Goal: Complete application form

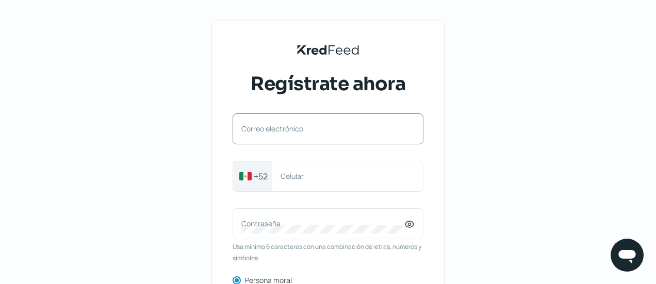
click at [325, 130] on label "Correo electrónico" at bounding box center [323, 129] width 163 height 10
click at [325, 130] on input "Correo electrónico" at bounding box center [328, 134] width 173 height 9
paste input "[PERSON_NAME][EMAIL_ADDRESS][DOMAIN_NAME]"
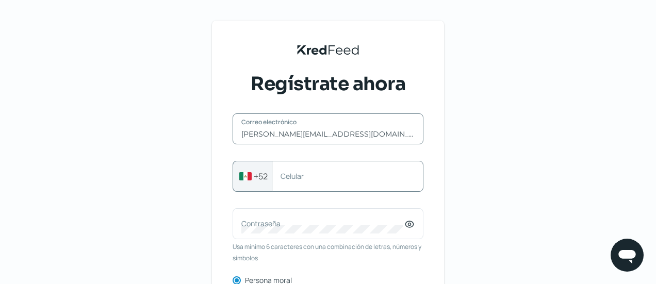
type input "[PERSON_NAME][EMAIL_ADDRESS][DOMAIN_NAME]"
click at [332, 184] on div "Celular" at bounding box center [348, 176] width 152 height 31
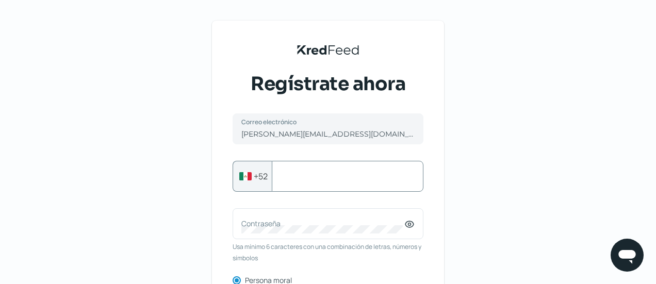
paste input "667199821"
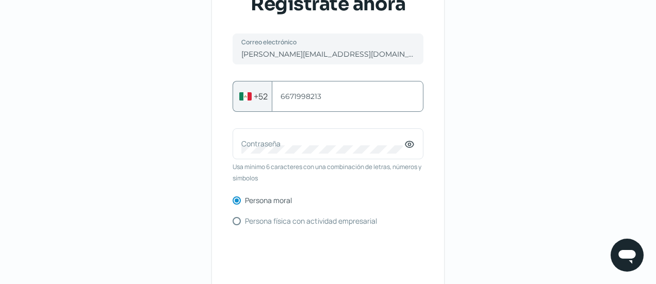
scroll to position [104, 0]
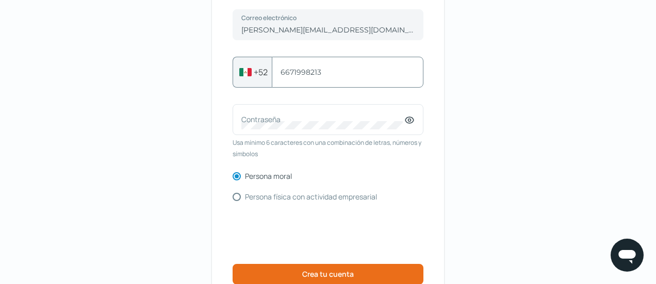
type input "6671998213"
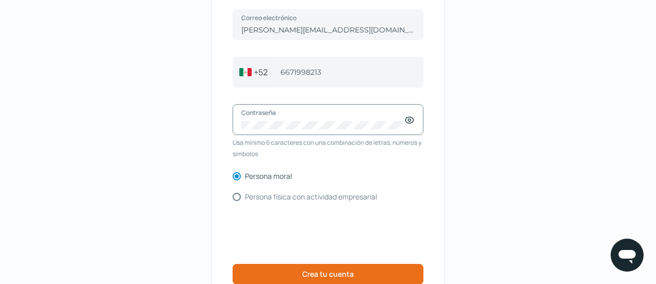
click at [411, 121] on icon at bounding box center [410, 120] width 3 height 3
click at [238, 198] on input "Persona física con actividad empresarial" at bounding box center [237, 197] width 8 height 8
radio input "true"
radio input "false"
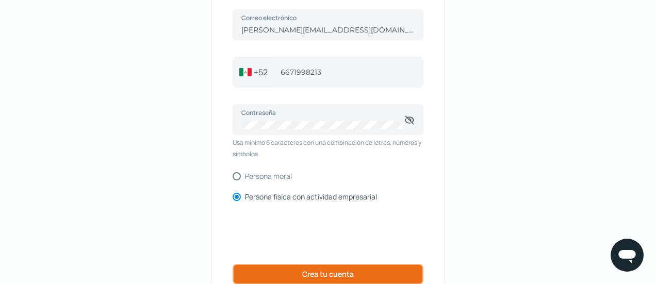
click at [354, 271] on span "Crea tu cuenta" at bounding box center [328, 274] width 52 height 7
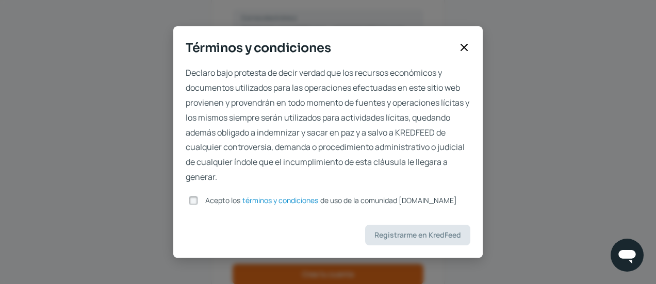
click at [193, 198] on input "Acepto los términos y condiciones de uso de la comunidad [DOMAIN_NAME]" at bounding box center [193, 200] width 9 height 9
checkbox input "true"
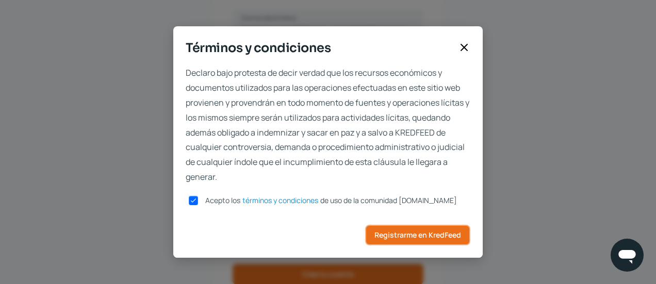
click at [395, 234] on span "Registrarme en KredFeed" at bounding box center [418, 235] width 87 height 7
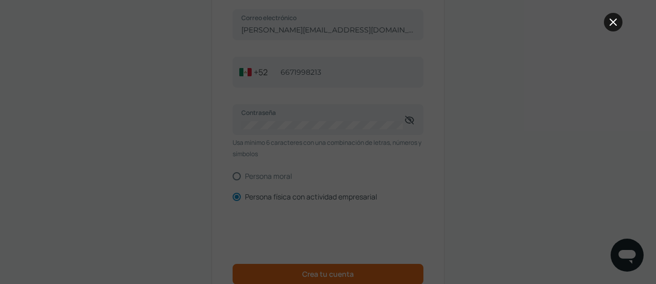
click at [608, 24] on icon at bounding box center [613, 22] width 12 height 12
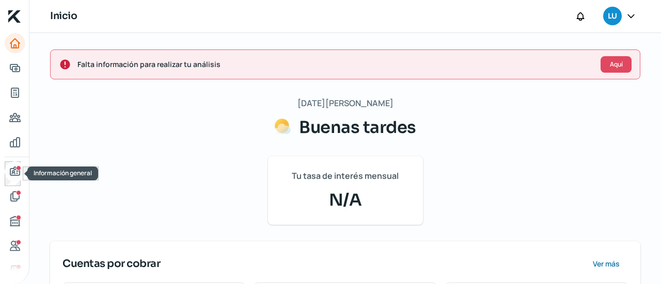
click at [14, 166] on icon "Información general" at bounding box center [15, 172] width 12 height 12
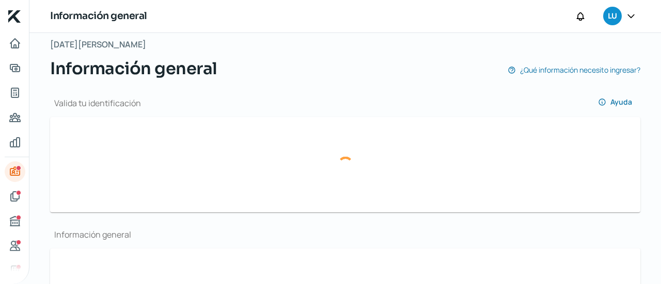
scroll to position [67, 0]
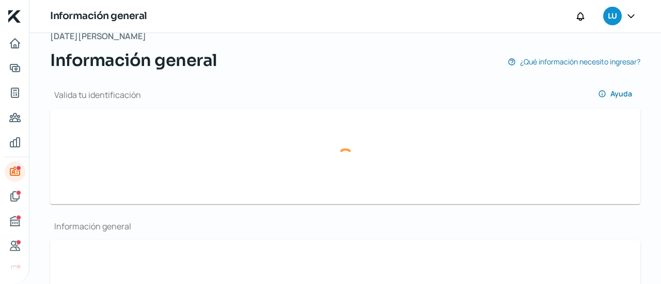
type input "[PERSON_NAME][EMAIL_ADDRESS][DOMAIN_NAME]"
type input "66 - 7199 - 8213"
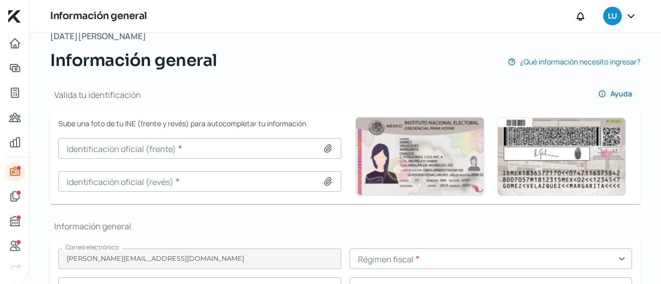
scroll to position [123, 0]
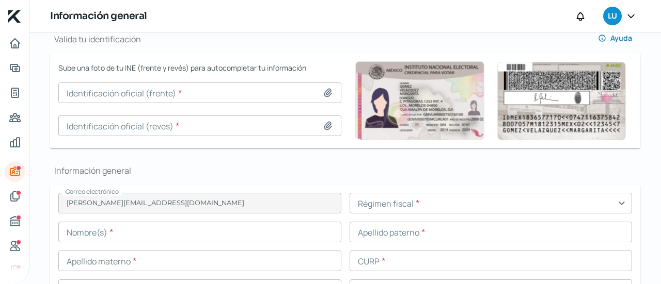
click at [326, 97] on icon at bounding box center [328, 93] width 10 height 10
type input "C:\fakepath\[PERSON_NAME] 1.jpeg"
type input "[PERSON_NAME] 1.jpeg"
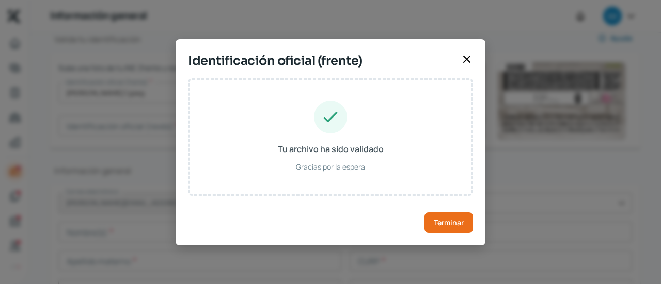
type input "[PERSON_NAME]"
type input "VERDUGO"
type input "GUERRERO"
type input "VEGL890828MSLRRZ01"
type input "Mujer"
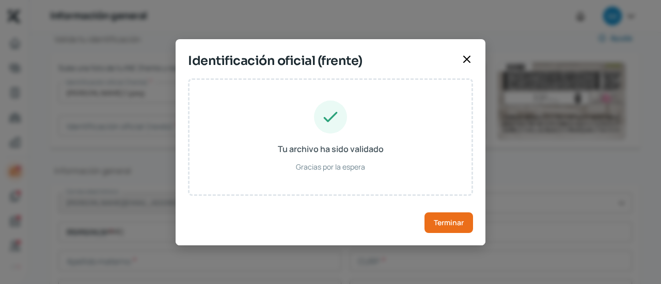
type input "VRGRLZ89082825M700"
type input "[DATE]"
click at [446, 213] on button "Terminar" at bounding box center [448, 223] width 49 height 21
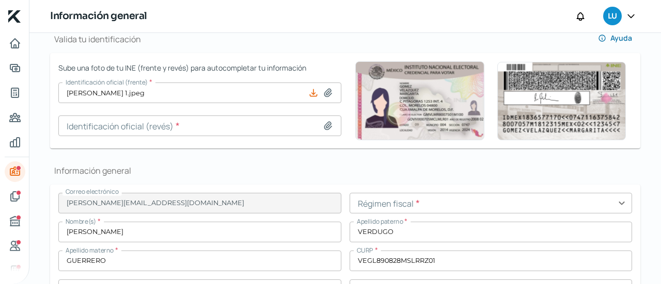
click at [329, 128] on icon at bounding box center [328, 126] width 10 height 10
type input "C:\fakepath\[PERSON_NAME] 2.jpeg"
type input "[PERSON_NAME] 2.jpeg"
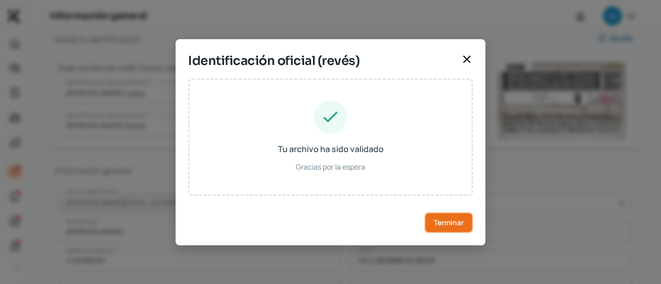
click at [451, 230] on button "Terminar" at bounding box center [448, 223] width 49 height 21
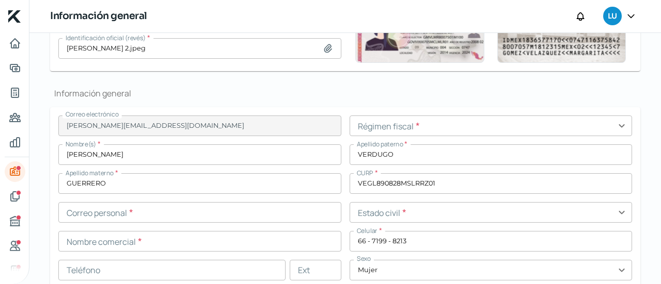
scroll to position [217, 0]
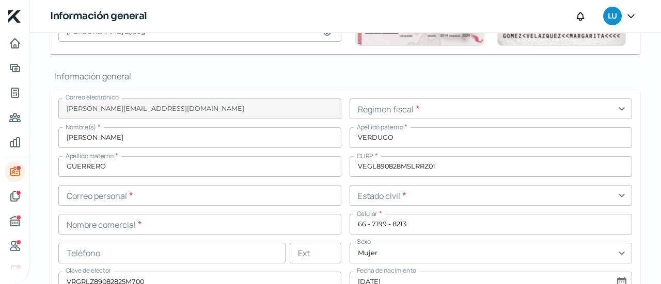
click at [453, 109] on input "text" at bounding box center [490, 109] width 283 height 21
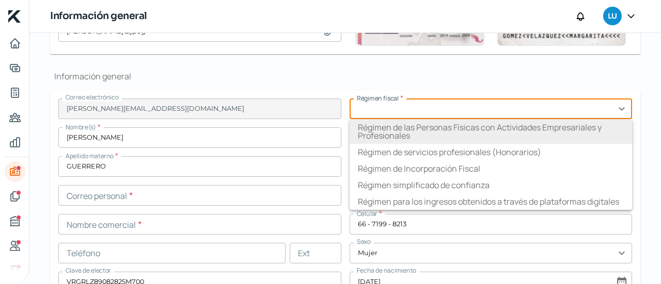
click at [469, 126] on li "Régimen de las Personas Físicas con Actividades Empresariales y Profesionales" at bounding box center [490, 131] width 283 height 25
type input "Régimen de las Personas Físicas con Actividades Empresariales y Profesionales"
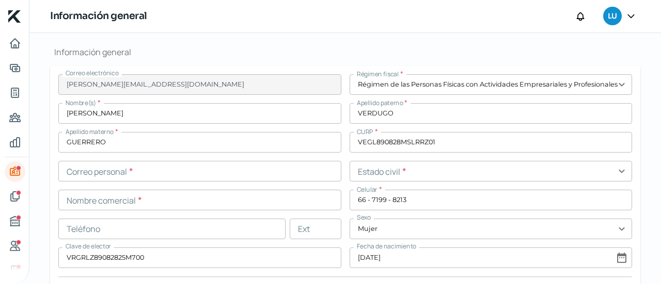
scroll to position [243, 0]
click at [117, 174] on input "text" at bounding box center [199, 169] width 283 height 21
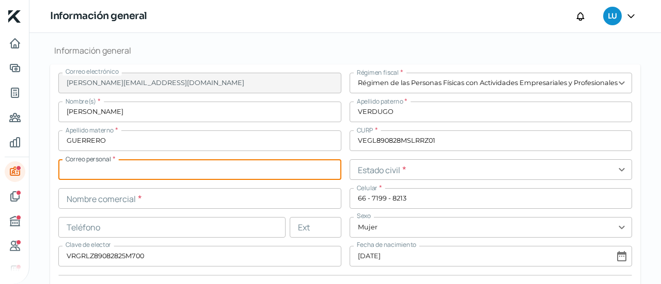
paste input "[PERSON_NAME][EMAIL_ADDRESS][DOMAIN_NAME]"
type input "[PERSON_NAME][EMAIL_ADDRESS][DOMAIN_NAME]"
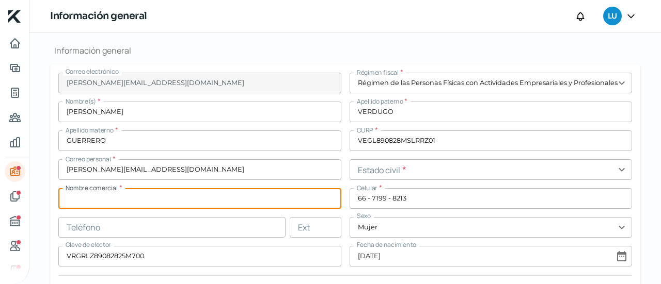
click at [194, 205] on input "text" at bounding box center [199, 198] width 283 height 21
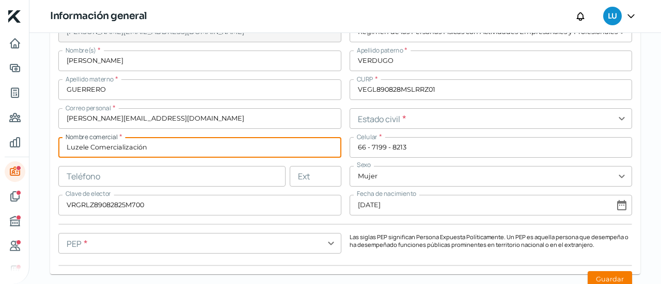
scroll to position [295, 0]
type input "Luzele Comercialización"
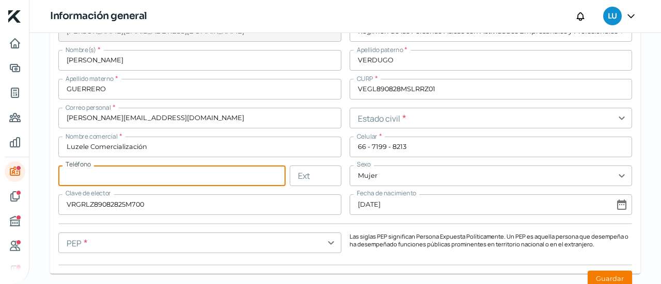
paste input "66 - 7199 - 8213"
type input "66 - 7199 - 8213"
click at [393, 119] on input "text" at bounding box center [490, 118] width 283 height 21
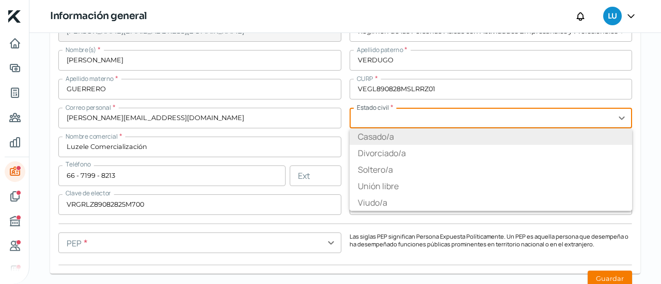
click at [378, 138] on li "Casado/a" at bounding box center [490, 136] width 283 height 17
type input "Casado/a"
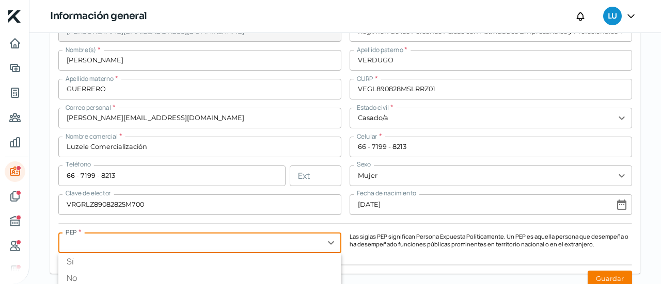
click at [330, 246] on input "text" at bounding box center [199, 243] width 283 height 21
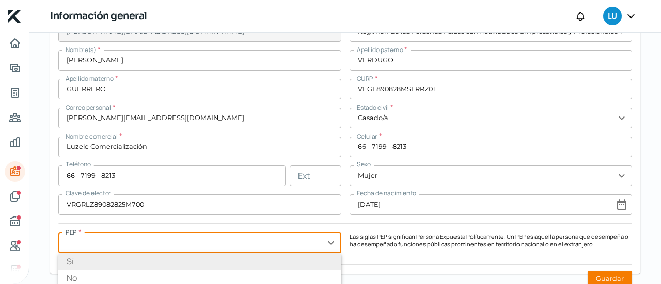
scroll to position [296, 0]
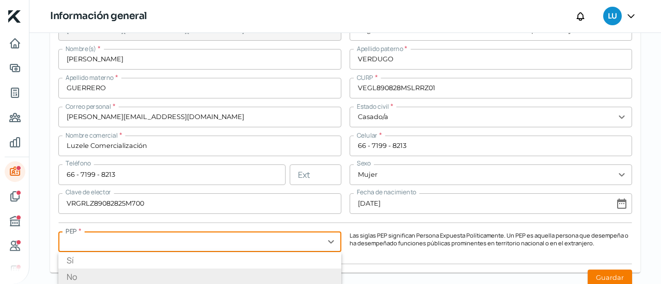
click at [249, 277] on li "No" at bounding box center [199, 277] width 283 height 17
type input "No"
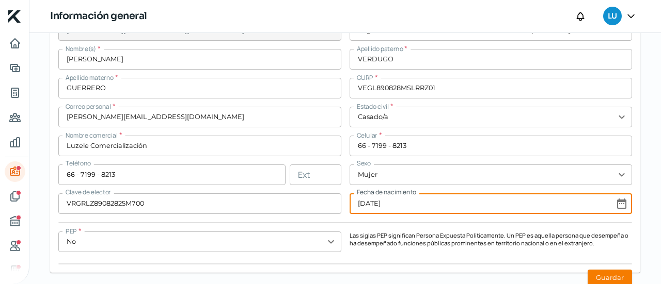
click at [620, 203] on input "[DATE]" at bounding box center [490, 204] width 283 height 21
select select "7"
select select "1989"
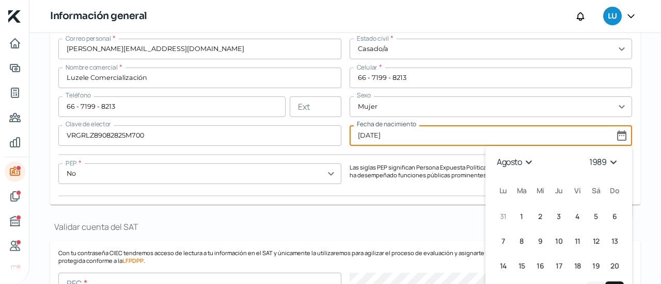
scroll to position [397, 0]
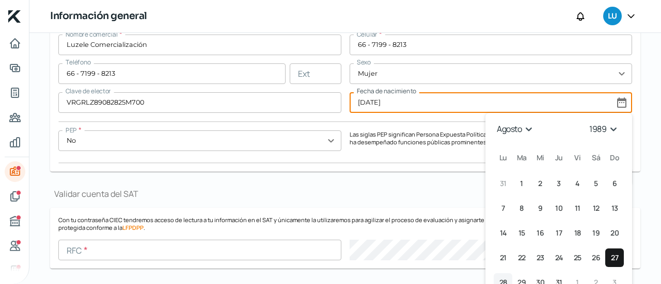
click at [500, 279] on span "28" at bounding box center [503, 283] width 8 height 12
type input "[DATE]"
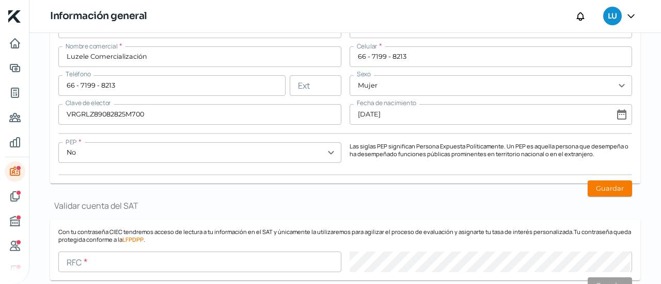
scroll to position [472, 0]
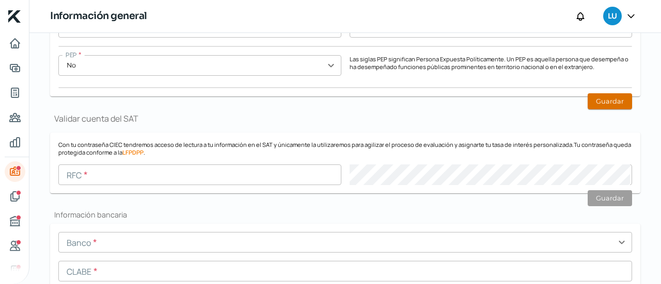
click at [602, 102] on button "Guardar" at bounding box center [609, 101] width 44 height 16
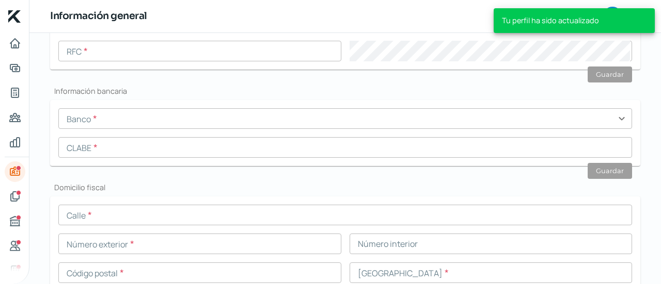
scroll to position [582, 0]
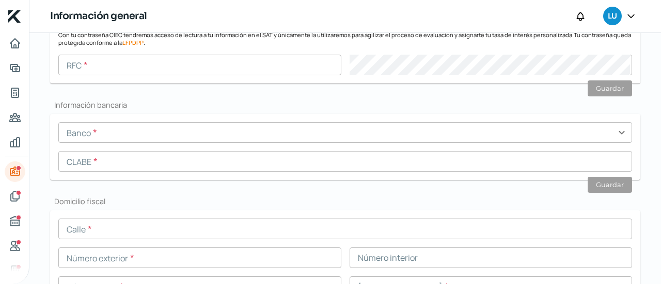
click at [127, 137] on input "text" at bounding box center [344, 132] width 573 height 21
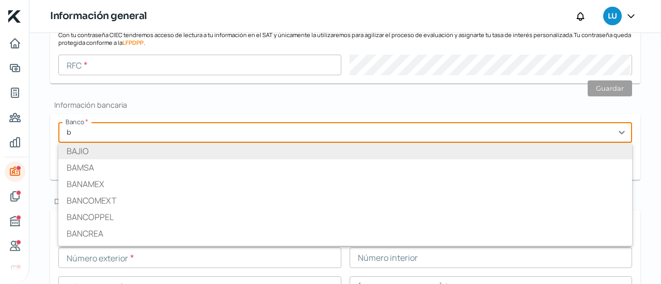
click at [117, 151] on li "BAJIO" at bounding box center [344, 151] width 573 height 17
type input "BAJIO"
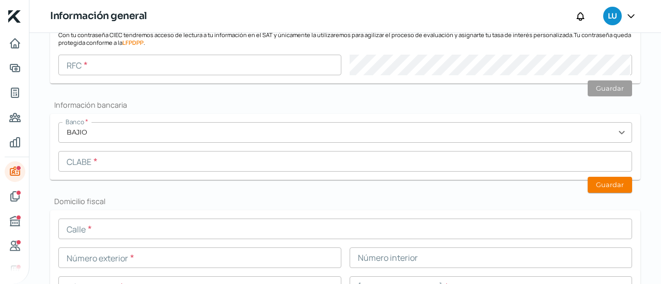
click at [124, 173] on form "Banco * BAJIO expand_more ABC CAPITAL ACCENDO BANCO ACCIVAL ACTINVER AFIRME AKA…" at bounding box center [345, 147] width 590 height 66
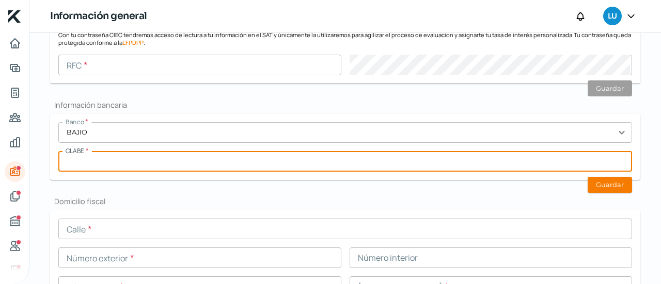
click at [127, 165] on input "text" at bounding box center [344, 161] width 573 height 21
type input "030730900044399502"
click at [610, 181] on button "Guardar" at bounding box center [609, 185] width 44 height 16
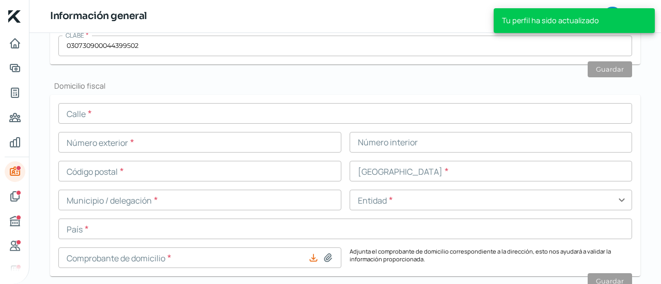
scroll to position [685, 0]
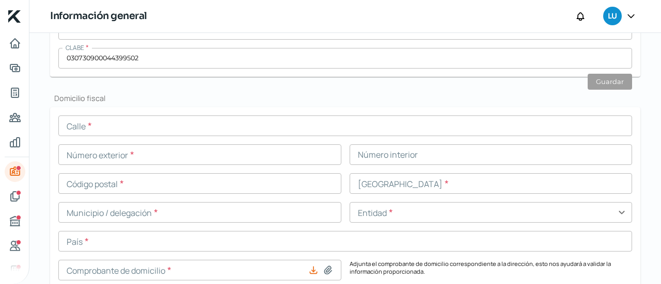
click at [149, 116] on input "text" at bounding box center [344, 126] width 573 height 21
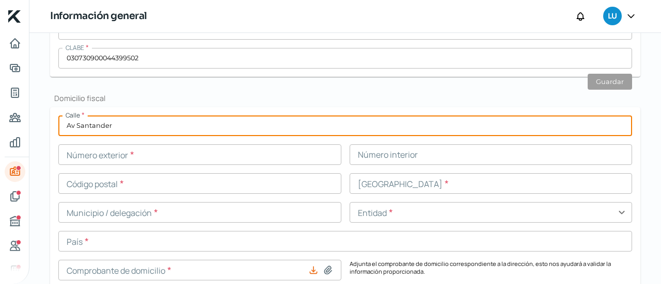
type input "Av Santander"
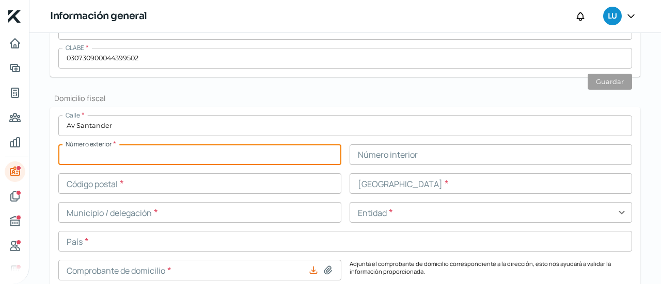
click at [174, 155] on input "text" at bounding box center [199, 154] width 283 height 21
type input "2953"
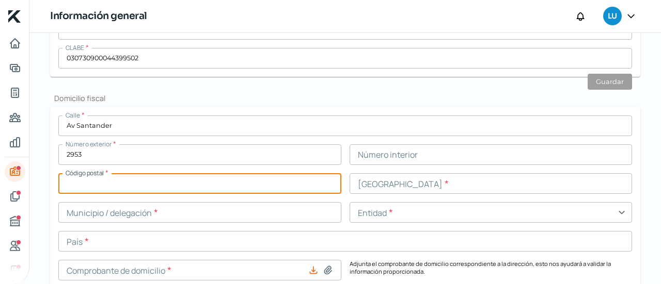
click at [222, 186] on input "text" at bounding box center [199, 183] width 283 height 21
type input "80301"
click at [200, 204] on input "text" at bounding box center [199, 212] width 283 height 21
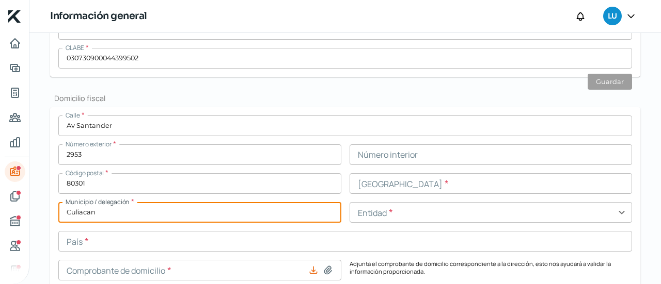
type input "Culiacan"
click at [242, 236] on input "text" at bounding box center [344, 241] width 573 height 21
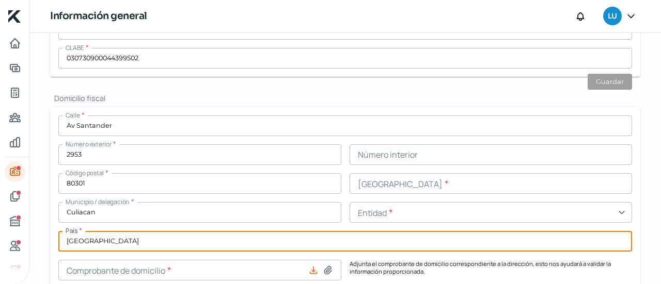
type input "[GEOGRAPHIC_DATA]"
click at [413, 183] on input "text" at bounding box center [490, 183] width 283 height 21
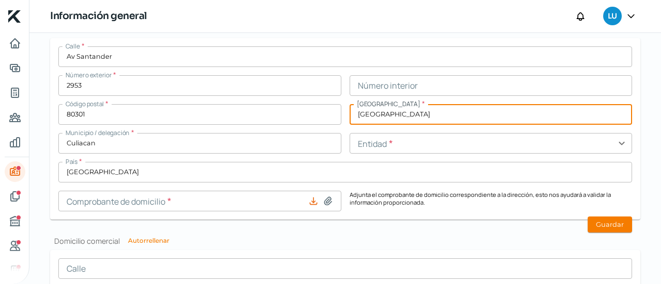
scroll to position [765, 0]
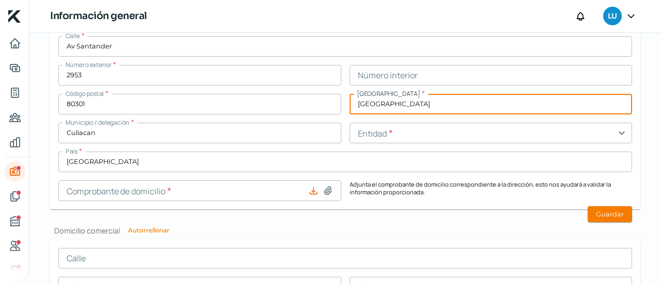
type input "[GEOGRAPHIC_DATA]"
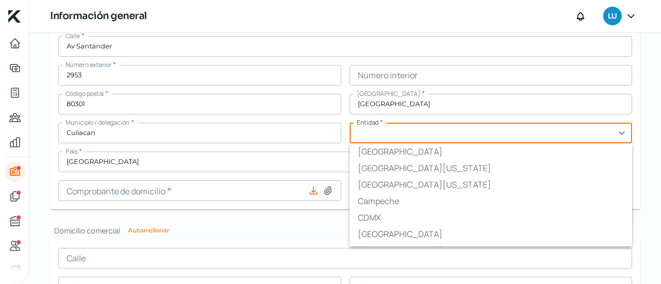
click at [413, 135] on input "text" at bounding box center [490, 133] width 283 height 21
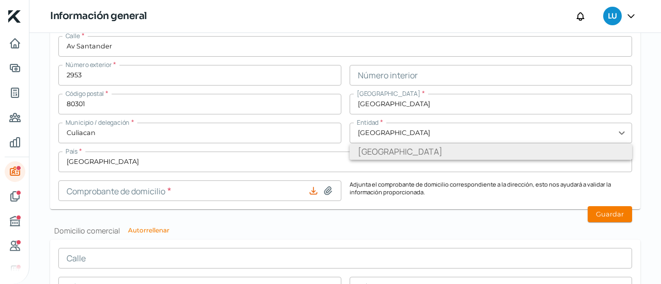
click at [406, 150] on li "[GEOGRAPHIC_DATA]" at bounding box center [490, 151] width 283 height 17
type input "[GEOGRAPHIC_DATA]"
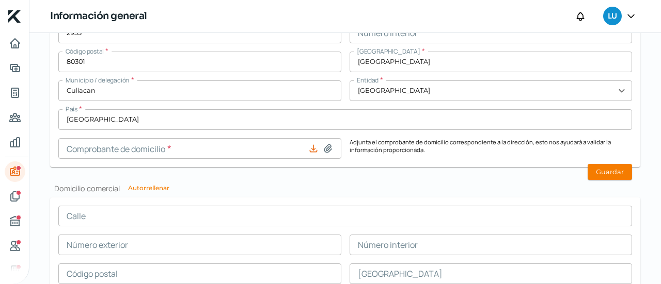
scroll to position [807, 0]
click at [323, 148] on icon at bounding box center [328, 148] width 10 height 10
type input "C:\fakepath\02- Comprobante de domicilio fiscal [PERSON_NAME].pdf"
type input "02- Comprobante de domicilio fiscal [PERSON_NAME].pdf"
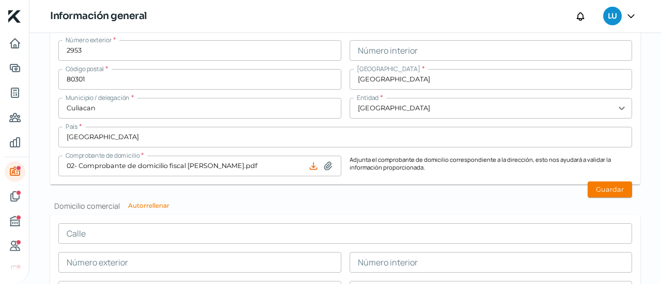
scroll to position [791, 0]
click at [614, 190] on button "Guardar" at bounding box center [609, 189] width 44 height 16
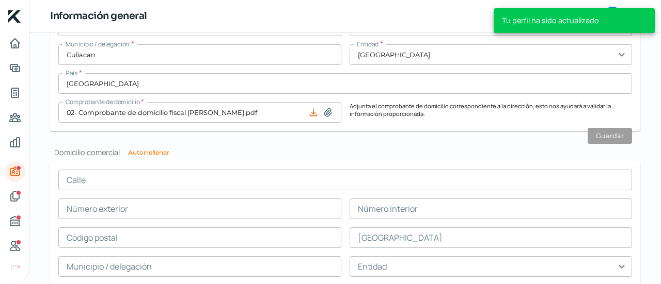
scroll to position [925, 0]
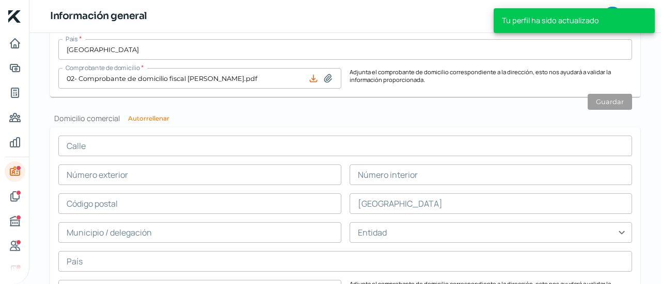
click at [151, 120] on button "Autorrellenar" at bounding box center [148, 119] width 41 height 6
type input "Av Santander"
type input "2953"
type input "80301"
type input "[GEOGRAPHIC_DATA]"
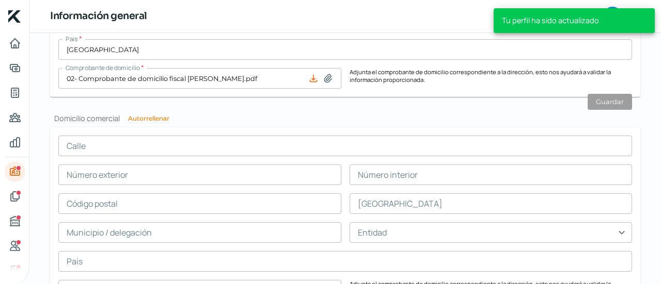
type input "Culiacan"
type input "[GEOGRAPHIC_DATA]"
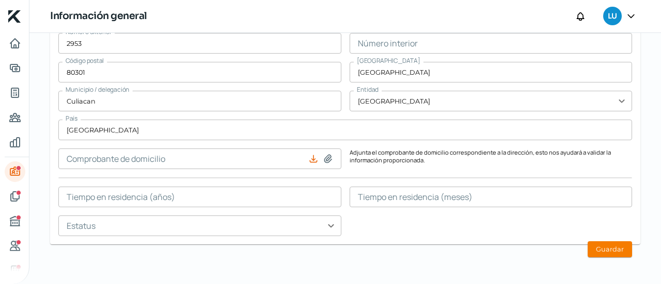
scroll to position [1057, 0]
click at [328, 160] on icon at bounding box center [328, 158] width 10 height 10
type input "C:\fakepath\02- Comprobante de domicilio fiscal [PERSON_NAME].pdf"
type input "02- Comprobante de domicilio fiscal [PERSON_NAME].pdf"
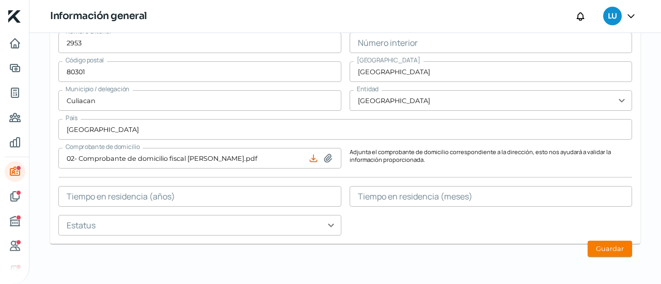
click at [303, 200] on input "text" at bounding box center [199, 196] width 283 height 21
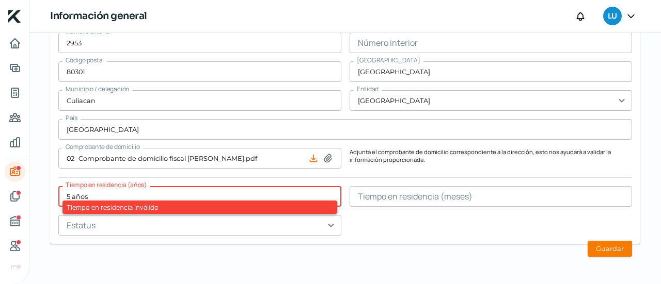
type input "5 años"
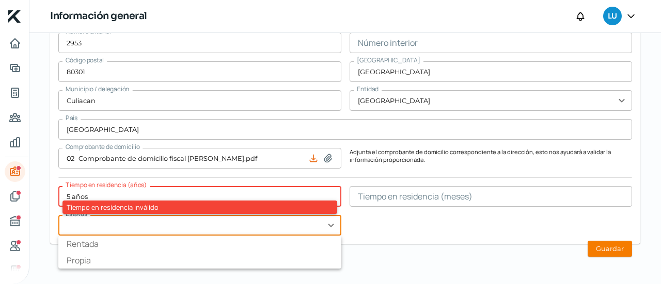
click at [320, 228] on input "text" at bounding box center [199, 225] width 283 height 21
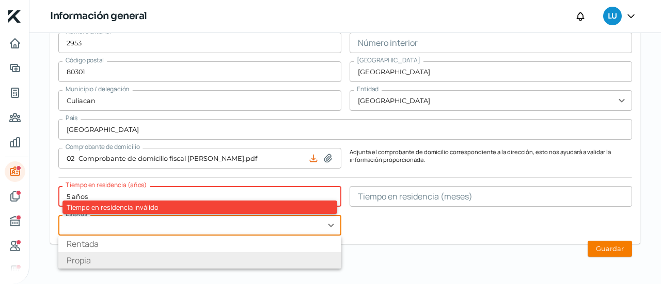
click at [249, 253] on li "Propia" at bounding box center [199, 260] width 283 height 17
type input "Propia"
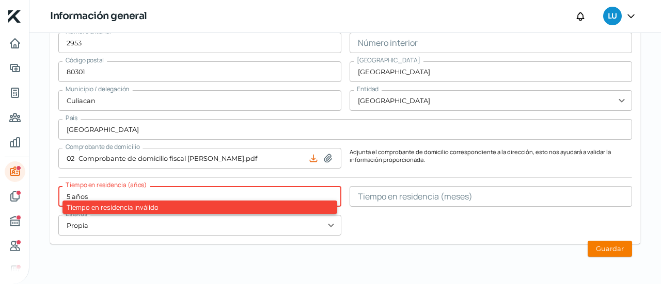
click at [380, 226] on div "[STREET_ADDRESS] Número interior Código postal 80301 [GEOGRAPHIC_DATA] / delega…" at bounding box center [344, 120] width 573 height 232
click at [202, 196] on input "5 años" at bounding box center [199, 196] width 283 height 21
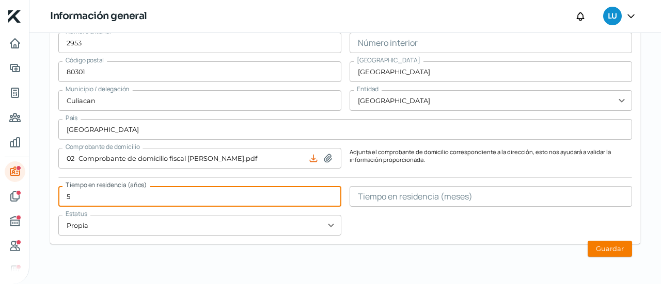
type input "5"
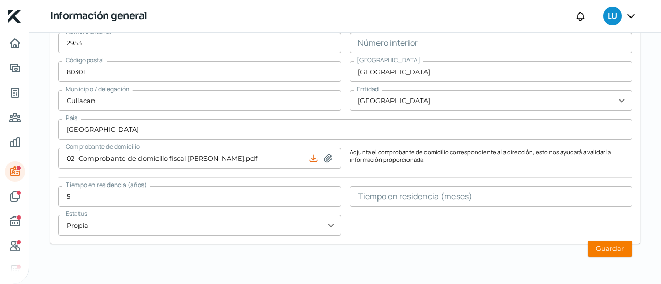
click at [604, 248] on button "Guardar" at bounding box center [609, 249] width 44 height 16
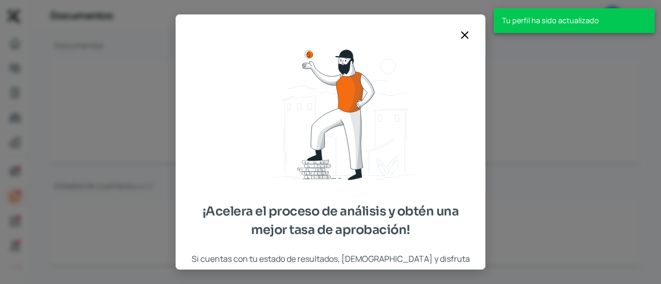
scroll to position [170, 0]
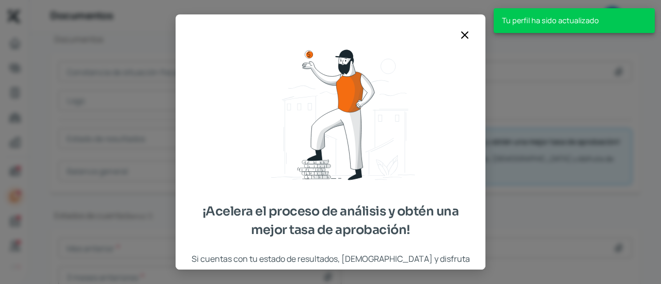
click at [468, 37] on icon at bounding box center [464, 35] width 12 height 12
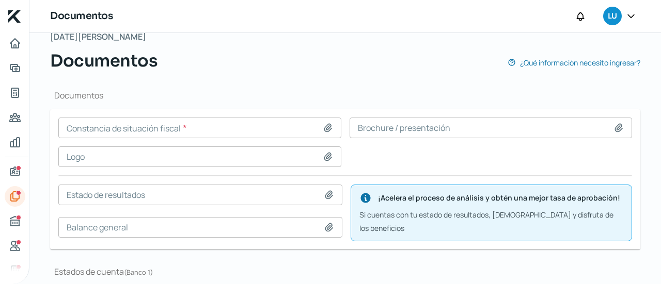
scroll to position [109, 0]
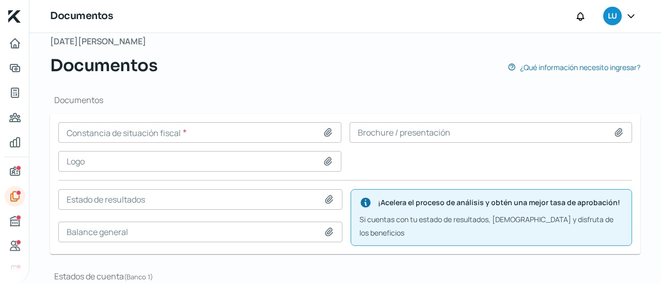
click at [330, 135] on icon at bounding box center [328, 132] width 10 height 10
type input "C:\fakepath\03- CSF [PERSON_NAME][GEOGRAPHIC_DATA] [DATE].pdf"
type input "03- CSF [PERSON_NAME] [DATE].pdf"
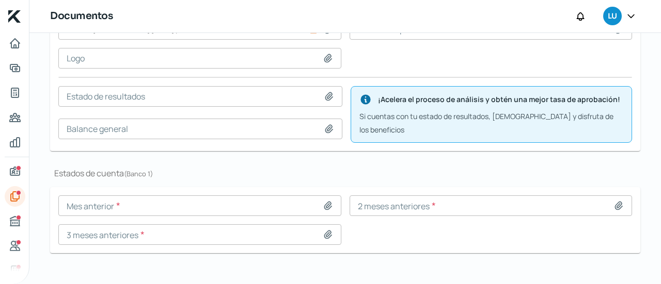
scroll to position [215, 0]
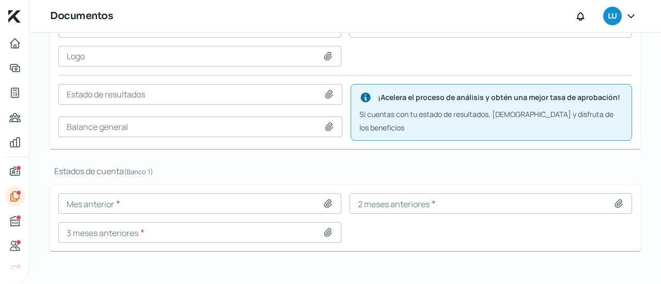
click at [326, 200] on icon at bounding box center [328, 204] width 10 height 10
type input "C:\fakepath\04- ESTADO DE CUENTA [PERSON_NAME][DATE].pdf"
type input "04- ESTADO DE CUENTA [PERSON_NAME][DATE].pdf"
click at [613, 199] on icon at bounding box center [618, 204] width 10 height 10
type input "C:\fakepath\04- ESTADO DE CUENTA [PERSON_NAME][DATE].pdf"
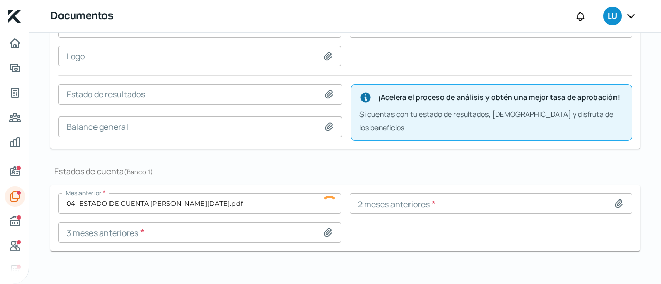
type input "04- ESTADO DE CUENTA [PERSON_NAME][DATE].pdf"
click at [324, 229] on icon at bounding box center [327, 233] width 7 height 8
type input "C:\fakepath\04- ESTADO DE CUENTA [PERSON_NAME][DATE].pdf"
type input "04- ESTADO DE CUENTA [PERSON_NAME][DATE].pdf"
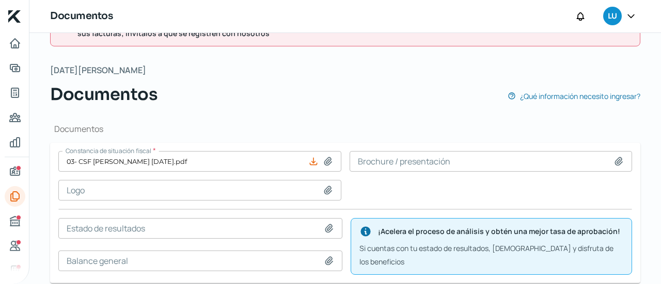
scroll to position [41, 0]
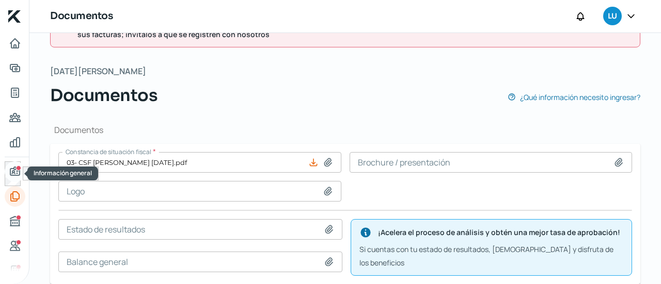
click at [17, 169] on div "Información general" at bounding box center [18, 168] width 5 height 5
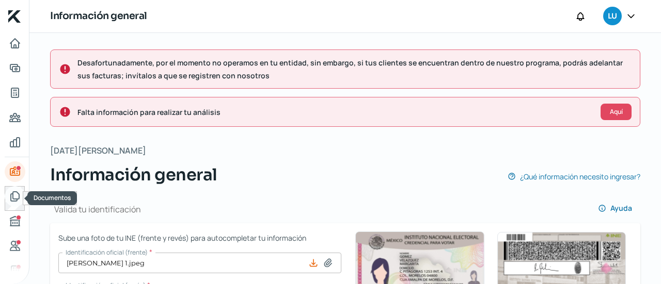
type input "Av Santander"
type input "2953"
type input "80301"
type input "[GEOGRAPHIC_DATA]"
type input "Culiacan"
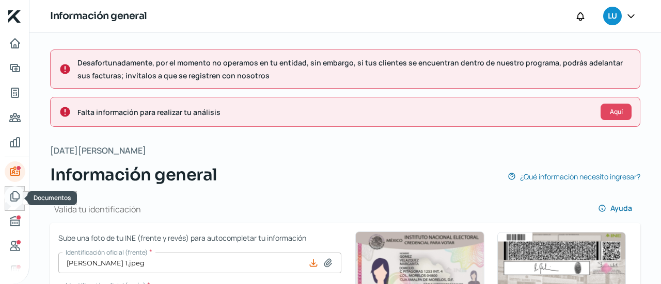
type input "[GEOGRAPHIC_DATA]"
type input "02- Comprobante de domicilio fiscal [PERSON_NAME].pdf"
type input "5"
type input "0"
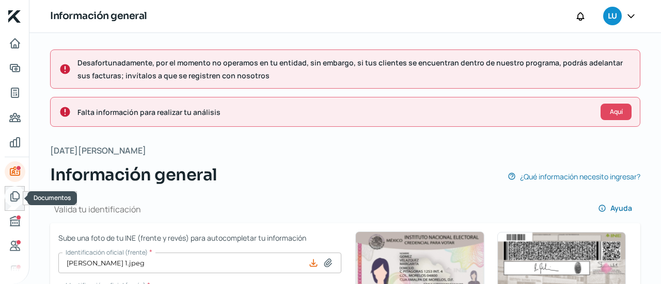
type input "Propia"
click at [15, 198] on icon "Documentos" at bounding box center [15, 196] width 12 height 12
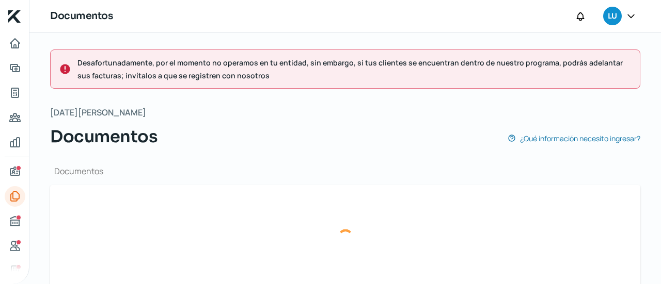
type input "03- CSF [PERSON_NAME] [DATE].pdf"
type input "04- ESTADO DE CUENTA [PERSON_NAME][DATE].pdf"
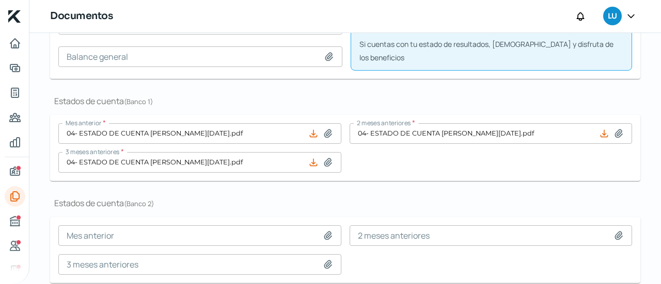
scroll to position [247, 0]
click at [14, 225] on icon "Buró de crédito" at bounding box center [15, 221] width 12 height 12
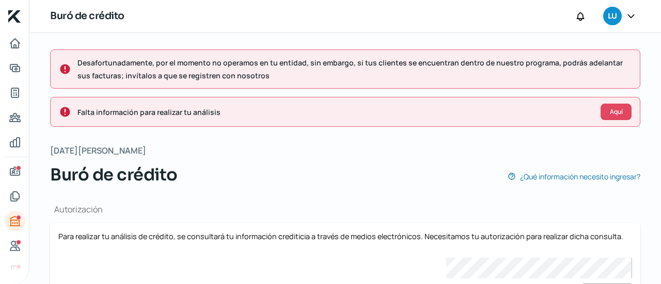
scroll to position [43, 0]
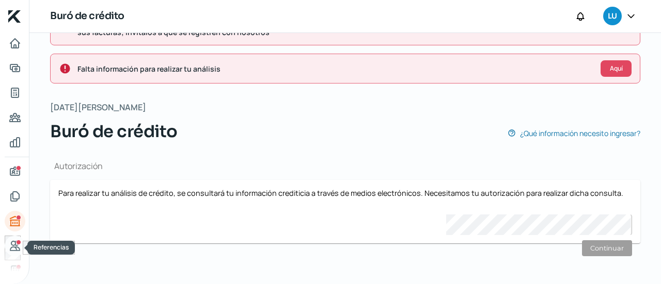
click at [21, 245] on link "Referencias" at bounding box center [15, 246] width 21 height 21
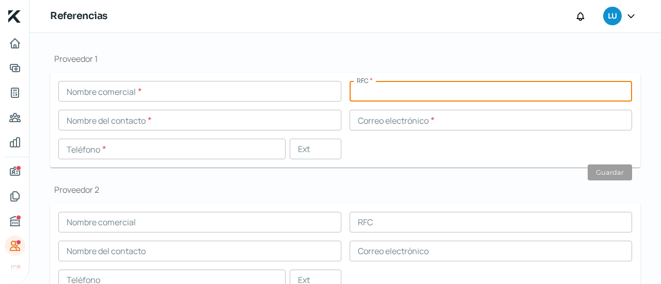
scroll to position [150, 0]
click at [133, 95] on input "text" at bounding box center [199, 92] width 283 height 21
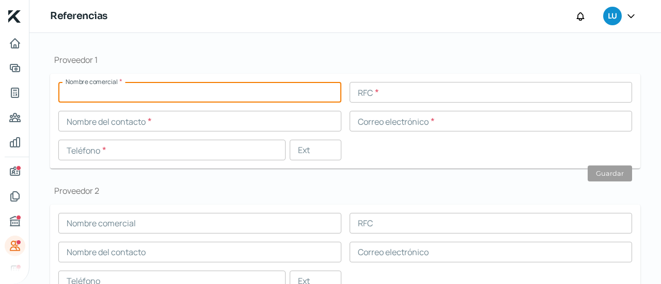
click at [390, 93] on input "text" at bounding box center [490, 92] width 283 height 21
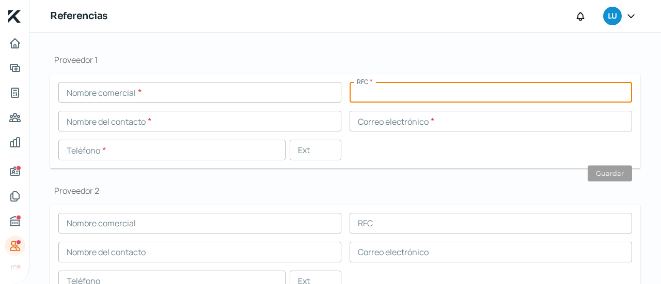
paste input "LAVD790605SJ8"
type input "LAVD790605SJ8"
click at [246, 97] on input "text" at bounding box center [199, 92] width 283 height 21
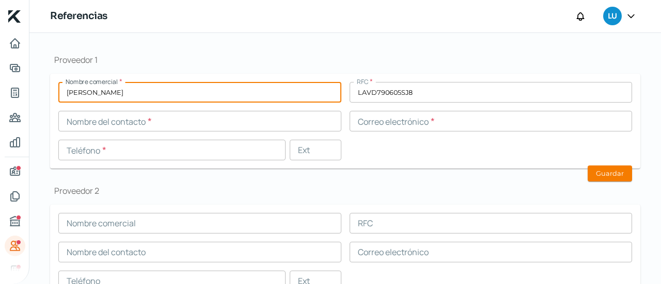
type input "[PERSON_NAME]"
click at [255, 60] on h1 "Proveedor 1" at bounding box center [345, 59] width 590 height 11
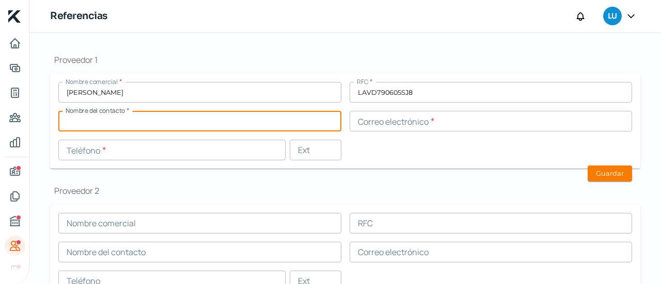
drag, startPoint x: 120, startPoint y: 120, endPoint x: 95, endPoint y: 145, distance: 35.8
click at [94, 145] on input "text" at bounding box center [171, 150] width 227 height 21
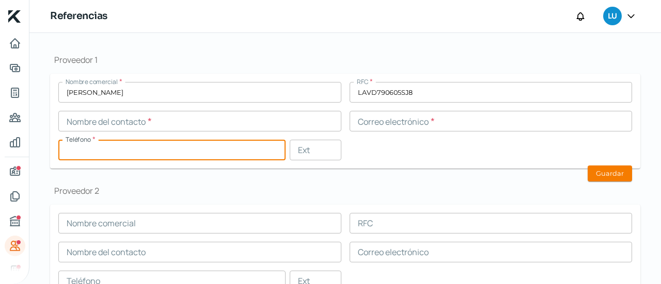
paste input "66 - 7484 - 3168"
type input "66 - 7484 - 3168"
click at [136, 125] on input "text" at bounding box center [199, 121] width 283 height 21
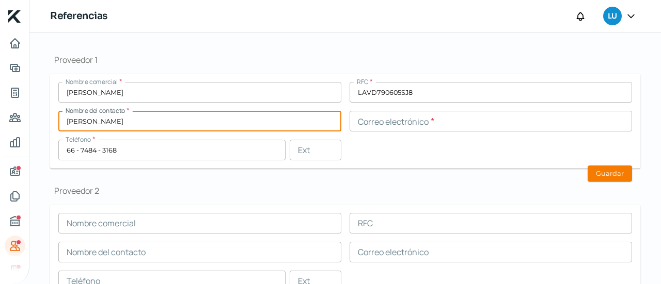
type input "[PERSON_NAME]"
click at [423, 160] on form "Nombre comercial * [PERSON_NAME] RFC * LAVD790605SJ8 Nombre del contacto * [PER…" at bounding box center [345, 121] width 590 height 95
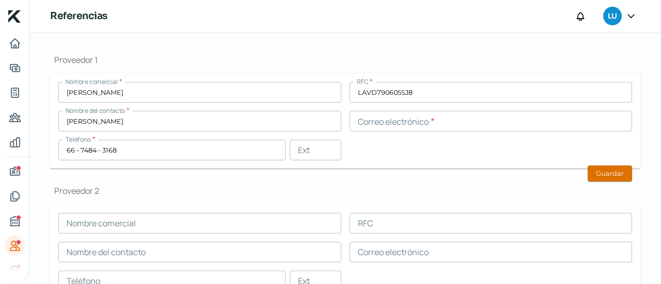
click at [594, 167] on button "Guardar" at bounding box center [609, 174] width 44 height 16
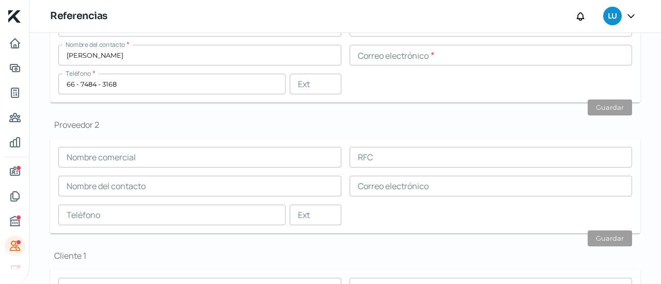
scroll to position [221, 0]
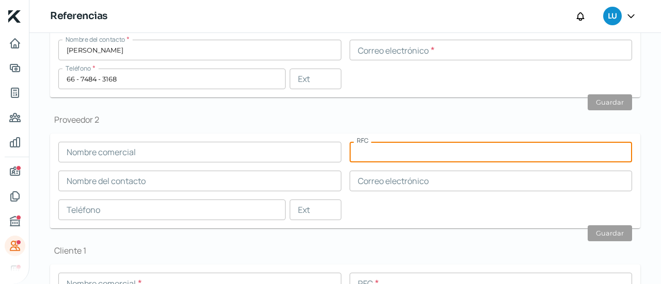
paste input "MUSE851220AF2"
type input "MUSE851220AF2"
click at [276, 152] on input "text" at bounding box center [199, 152] width 283 height 21
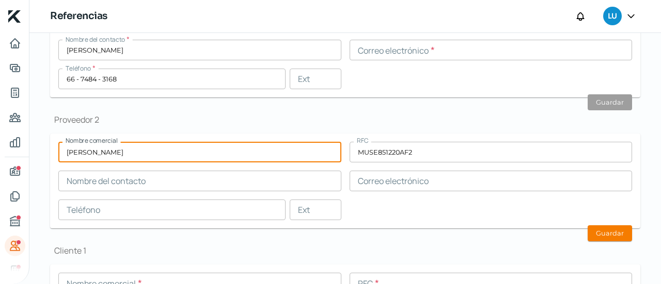
type input "[PERSON_NAME]"
click at [207, 182] on input "text" at bounding box center [199, 181] width 283 height 21
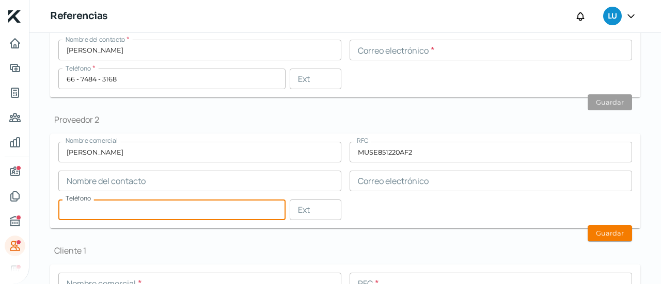
paste input "66 - 7210 - 0817"
type input "66 - 7210 - 0817"
click at [102, 185] on input "text" at bounding box center [199, 181] width 283 height 21
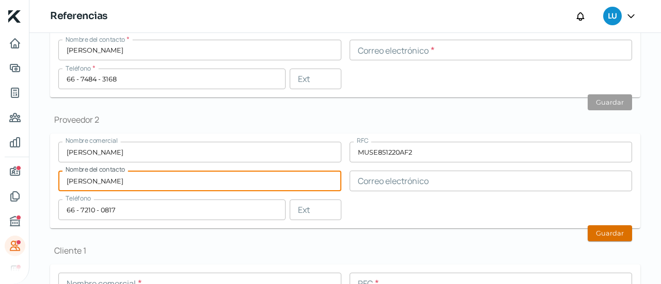
type input "[PERSON_NAME]"
click at [606, 232] on button "Guardar" at bounding box center [609, 234] width 44 height 16
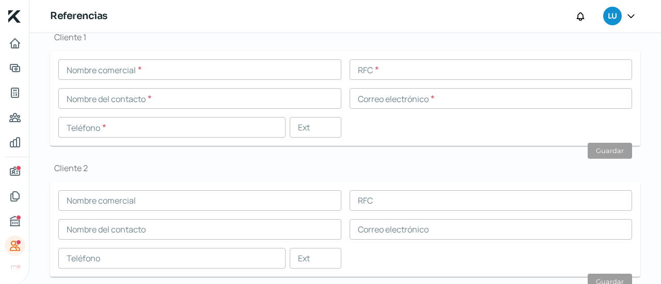
scroll to position [436, 0]
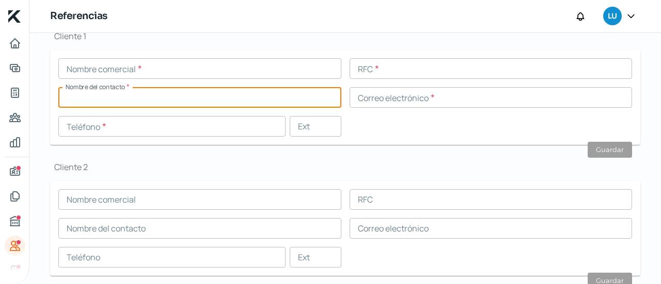
drag, startPoint x: 139, startPoint y: 65, endPoint x: 287, endPoint y: 93, distance: 150.4
click at [303, 93] on input "text" at bounding box center [199, 97] width 283 height 21
drag, startPoint x: 253, startPoint y: 97, endPoint x: 413, endPoint y: 67, distance: 162.7
click at [421, 73] on input "text" at bounding box center [490, 68] width 283 height 21
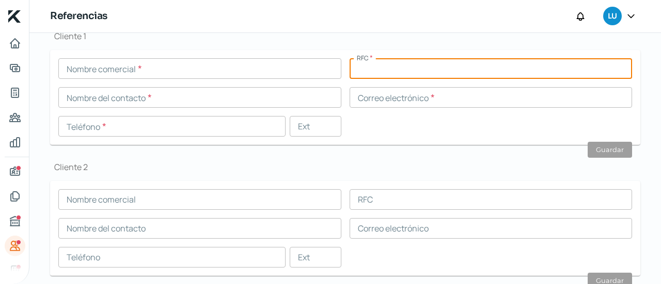
paste input "OFU910626UQ0"
type input "OFU910626UQ0"
click at [244, 75] on input "text" at bounding box center [199, 68] width 283 height 21
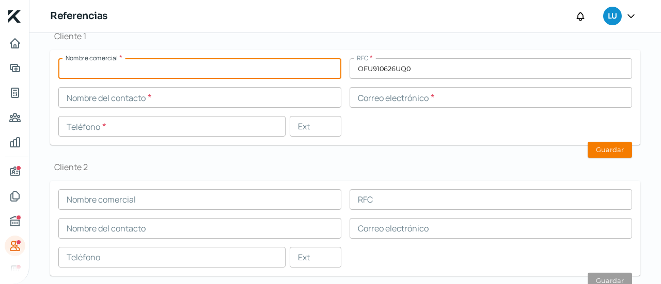
paste input "Operadora Futurama SA de CV"
type input "Operadora Futurama SA de CV"
click at [141, 100] on input "text" at bounding box center [199, 97] width 283 height 21
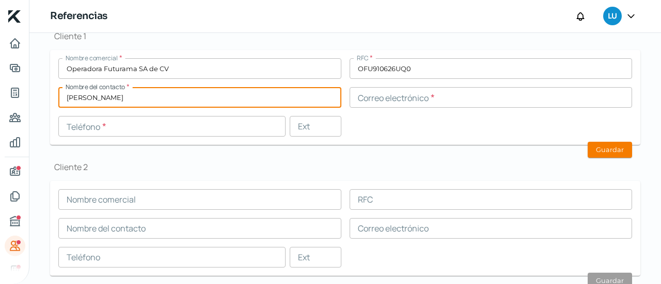
type input "[PERSON_NAME]"
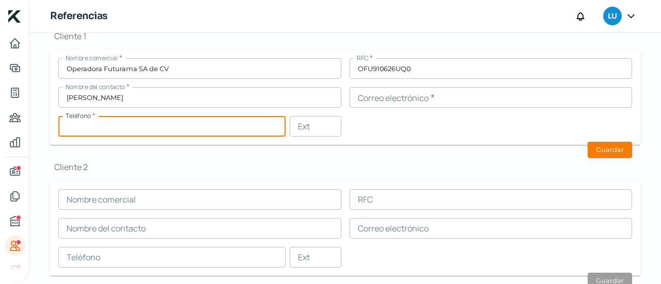
paste input "61 - 4442 - 1100"
type input "61 - 4442 - 1100"
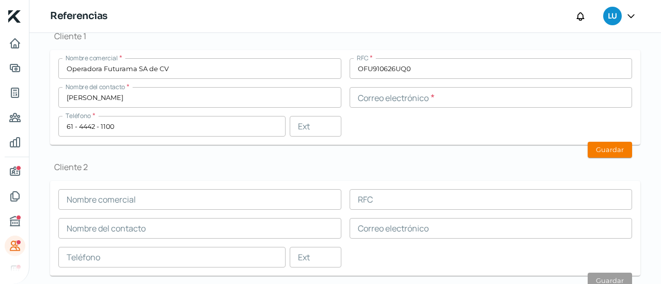
click at [383, 124] on div "Nombre comercial * Operadora Futurama SA de CV RFC * OFU910626UQ0 Nombre del co…" at bounding box center [344, 97] width 573 height 78
click at [597, 148] on button "Guardar" at bounding box center [609, 150] width 44 height 16
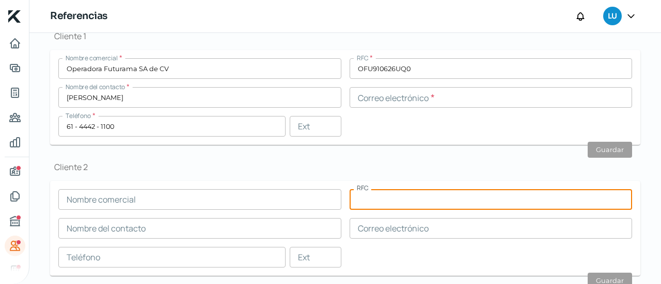
paste input "CAL170123DQ2"
type input "CAL170123DQ2"
click at [231, 194] on input "text" at bounding box center [199, 199] width 283 height 21
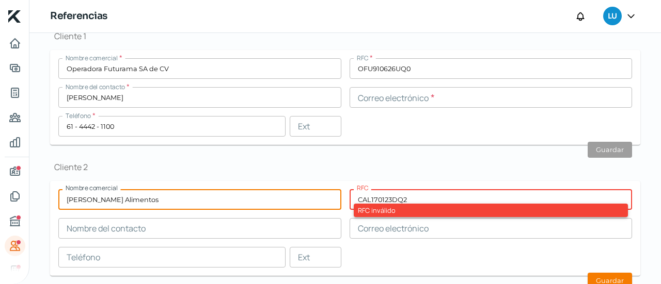
type input "[PERSON_NAME] Alimentos"
click at [432, 200] on input "CAL170123DQ2" at bounding box center [490, 199] width 283 height 21
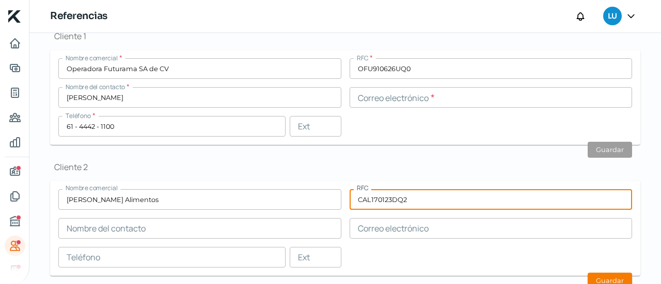
type input "CAL170123DQ2"
click at [294, 154] on div "Proveedor 1 Nombre comercial * [PERSON_NAME] RFC * LAVD790605SJ8 Nombre del con…" at bounding box center [345, 26] width 590 height 549
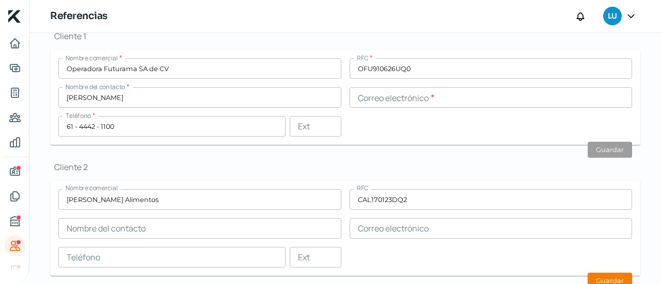
click at [235, 205] on input "[PERSON_NAME] Alimentos" at bounding box center [199, 199] width 283 height 21
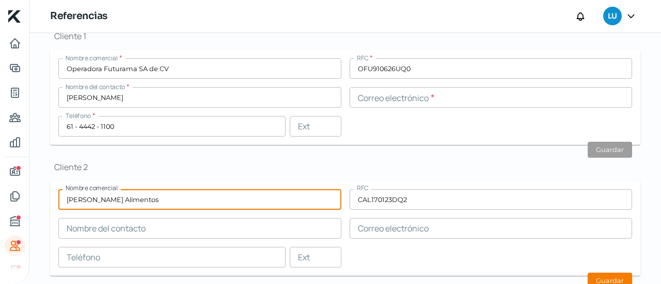
click at [213, 230] on input "text" at bounding box center [199, 228] width 283 height 21
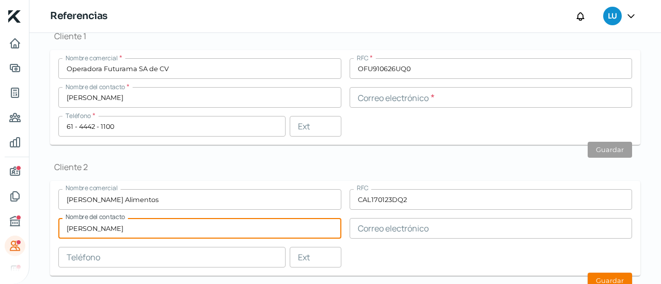
scroll to position [468, 0]
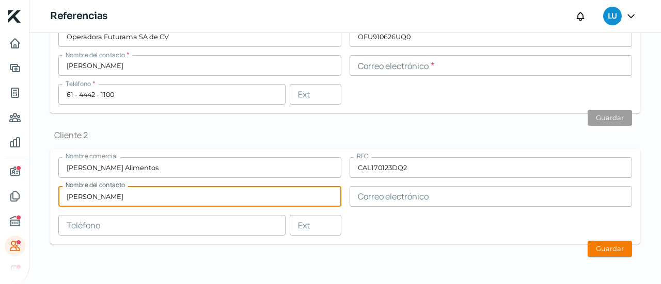
type input "[PERSON_NAME]"
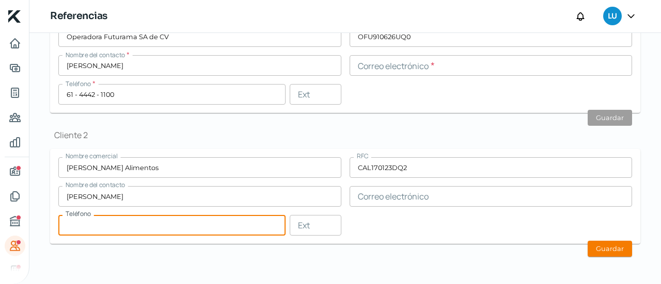
paste input "66 - 7489 - 3269"
type input "66 - 7489 - 3269"
click at [604, 248] on button "Guardar" at bounding box center [609, 249] width 44 height 16
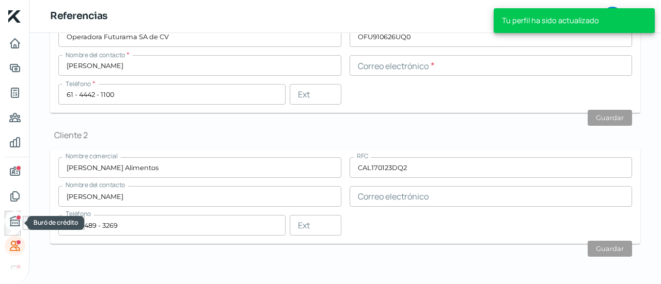
click at [14, 226] on icon "Buró de crédito" at bounding box center [14, 221] width 9 height 9
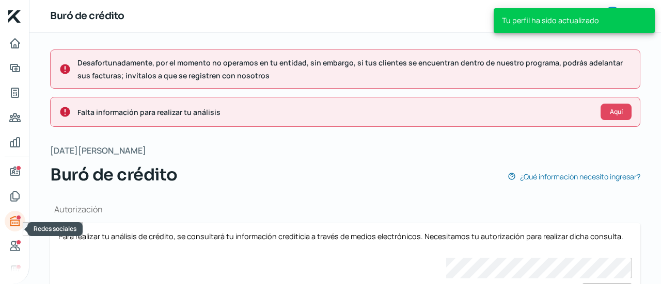
scroll to position [83, 0]
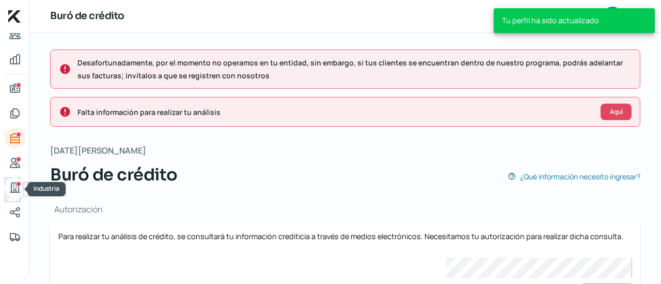
click at [18, 187] on icon "Industria" at bounding box center [14, 187] width 9 height 9
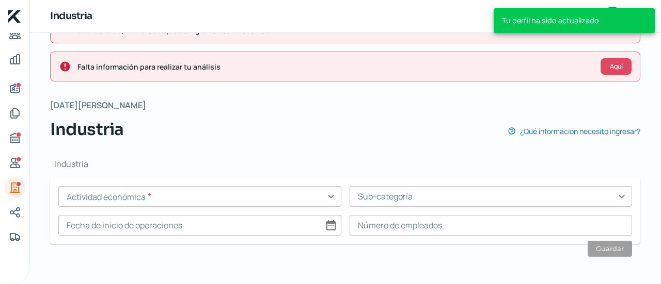
scroll to position [45, 0]
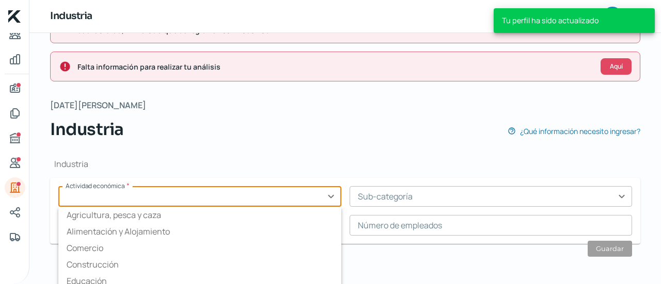
click at [328, 194] on input "text" at bounding box center [199, 196] width 283 height 21
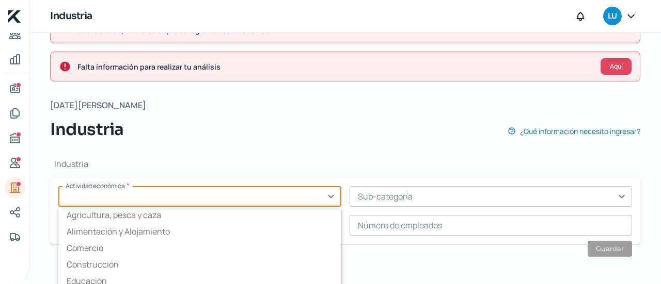
scroll to position [70, 0]
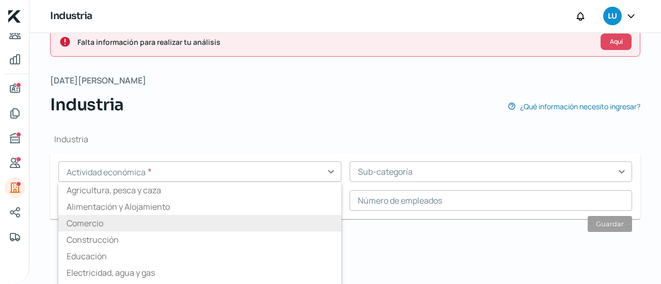
click at [184, 224] on li "Comercio" at bounding box center [199, 223] width 283 height 17
type input "Comercio"
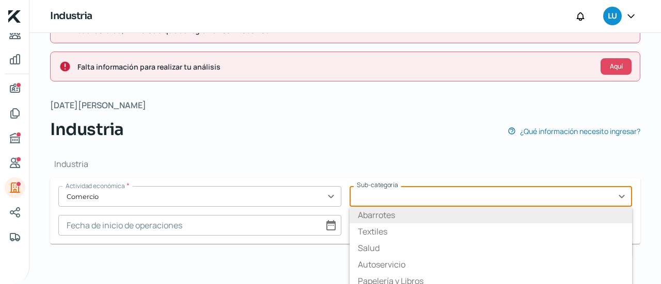
click at [406, 196] on div "Sub-categoría expand_more Abarrotes Textiles Salud Autoservicio Papelería y Lib…" at bounding box center [490, 196] width 283 height 21
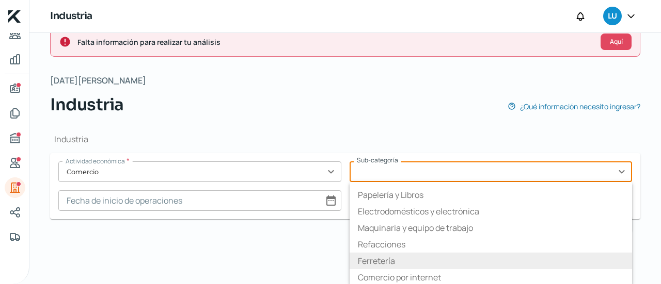
scroll to position [0, 0]
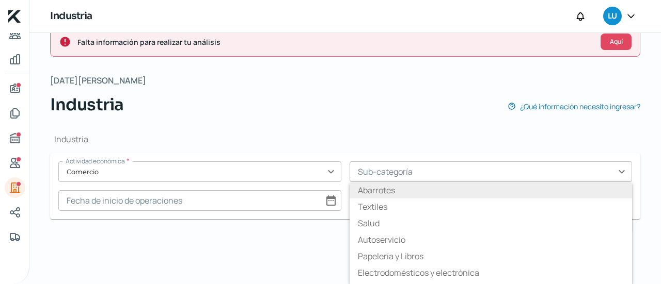
click at [399, 188] on li "Abarrotes" at bounding box center [490, 190] width 283 height 17
type input "Abarrotes"
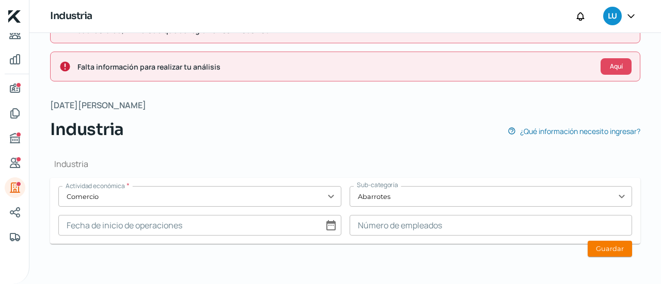
click at [487, 223] on input at bounding box center [490, 225] width 283 height 21
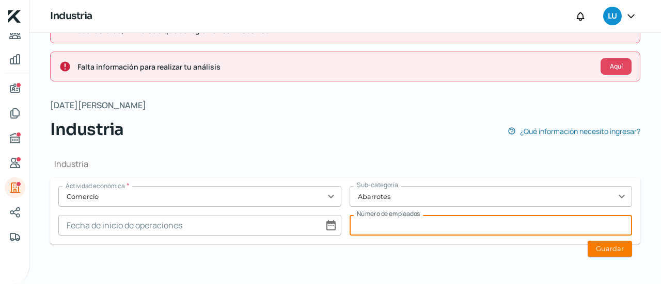
click at [465, 213] on div "Actividad económica * Comercio expand_more Sub-categoría Abarrotes expand_more …" at bounding box center [344, 211] width 573 height 50
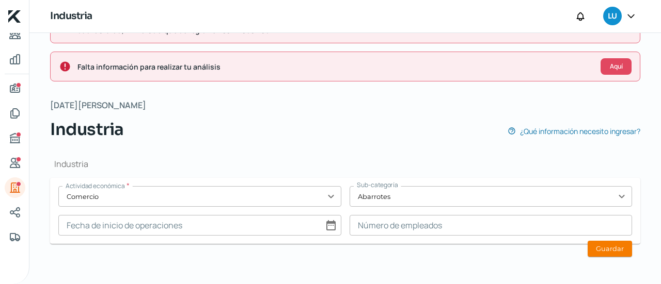
drag, startPoint x: 500, startPoint y: 155, endPoint x: 252, endPoint y: 149, distance: 248.3
click at [240, 150] on div "Industria Actividad económica * Comercio expand_more Sub-categoría Abarrotes ex…" at bounding box center [345, 205] width 590 height 127
click at [330, 224] on input at bounding box center [199, 225] width 283 height 21
select select "7"
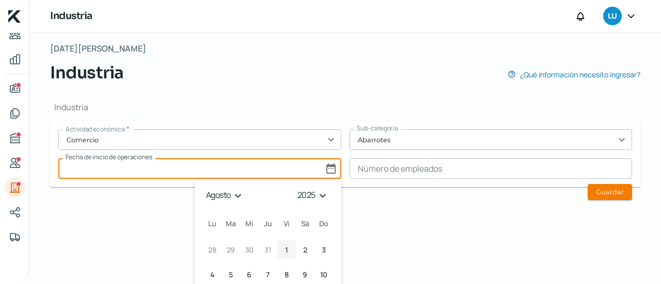
scroll to position [144, 0]
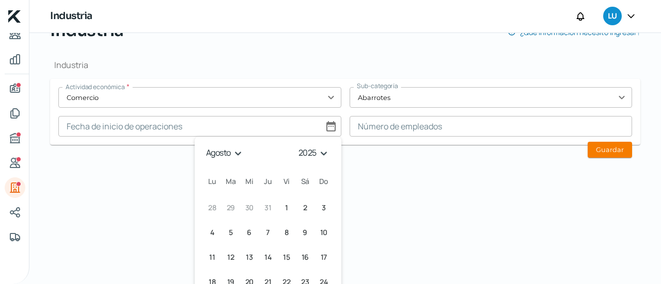
click at [321, 153] on select "1925 1926 1927 1928 1929 1930 1931 1932 1933 1934 1935 1936 1937 1938 1939 1940…" at bounding box center [314, 153] width 37 height 16
select select "2024"
click at [296, 145] on select "1925 1926 1927 1928 1929 1930 1931 1932 1933 1934 1935 1936 1937 1938 1939 1940…" at bounding box center [314, 153] width 37 height 16
click at [240, 155] on select "enero febrero marzo abril mayo junio julio agosto septiembre octubre noviembre …" at bounding box center [224, 153] width 43 height 16
click at [203, 145] on select "enero febrero marzo abril mayo junio julio agosto septiembre octubre noviembre …" at bounding box center [224, 153] width 43 height 16
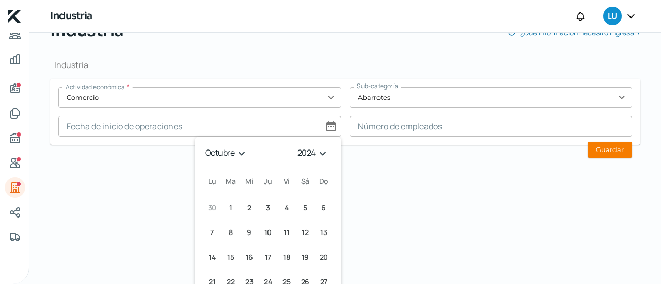
scroll to position [190, 0]
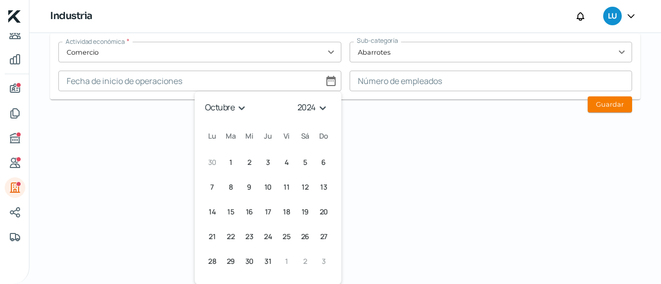
click at [239, 114] on select "enero febrero marzo abril mayo junio julio agosto septiembre octubre noviembre …" at bounding box center [227, 108] width 49 height 16
select select "8"
click at [203, 100] on select "enero febrero marzo abril mayo junio julio agosto septiembre octubre noviembre …" at bounding box center [227, 108] width 49 height 16
click at [224, 236] on button "17 [DATE] ([DATE])" at bounding box center [230, 236] width 19 height 19
type input "[DATE]"
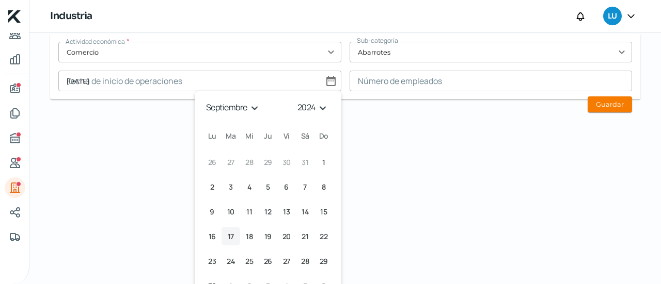
scroll to position [45, 0]
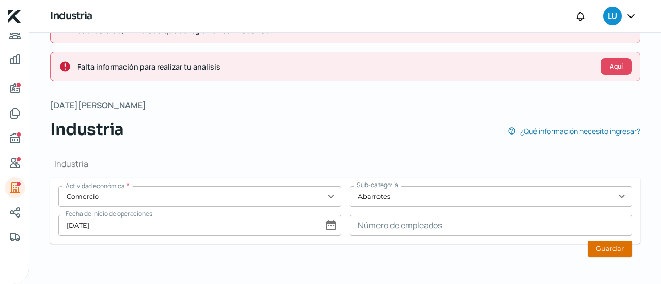
click at [605, 247] on button "Guardar" at bounding box center [609, 249] width 44 height 16
type input "0"
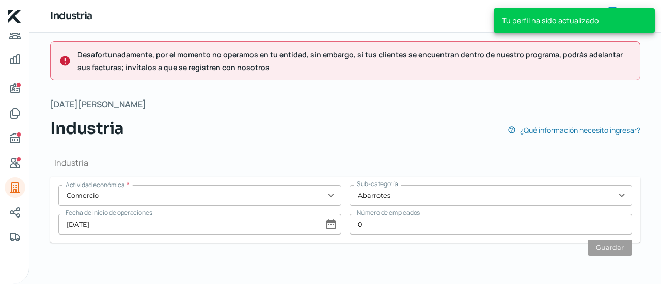
scroll to position [8, 0]
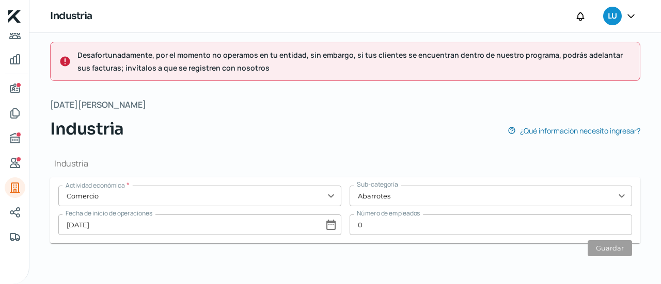
click at [347, 179] on form "Actividad económica * Comercio expand_more Sub-categoría Abarrotes expand_more …" at bounding box center [345, 211] width 590 height 66
click at [10, 206] on icon "Redes sociales" at bounding box center [15, 212] width 12 height 12
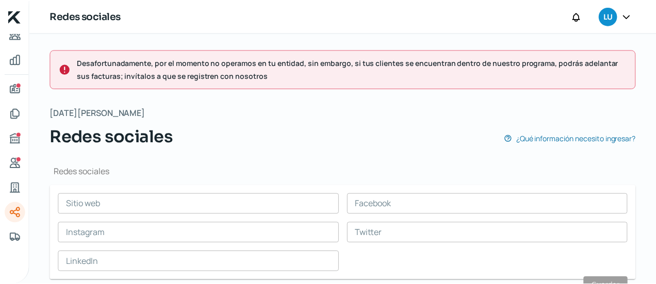
scroll to position [37, 0]
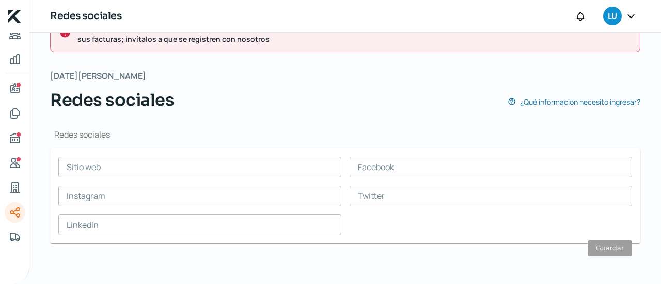
click at [625, 15] on div at bounding box center [630, 17] width 19 height 20
click at [628, 18] on icon at bounding box center [630, 16] width 10 height 10
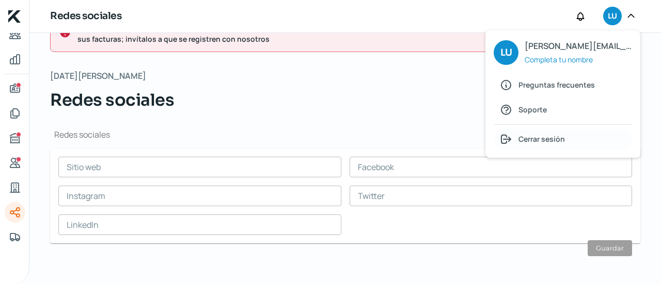
click at [542, 133] on span "Cerrar sesión" at bounding box center [541, 139] width 46 height 13
